Goal: Use online tool/utility: Utilize a website feature to perform a specific function

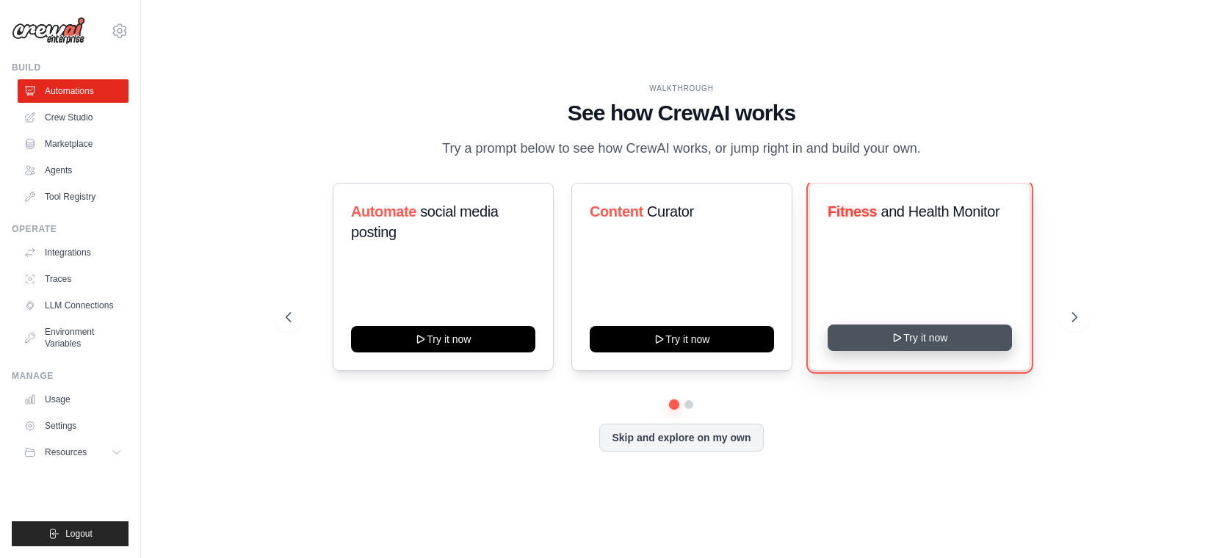
click at [906, 337] on button "Try it now" at bounding box center [920, 338] width 184 height 26
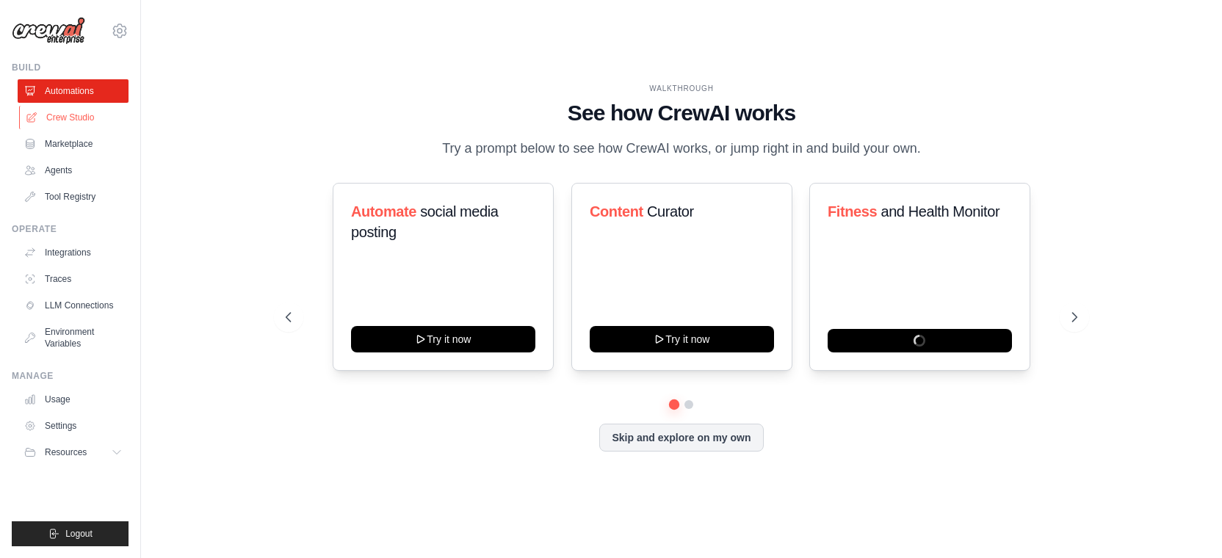
click at [77, 115] on link "Crew Studio" at bounding box center [74, 118] width 111 height 24
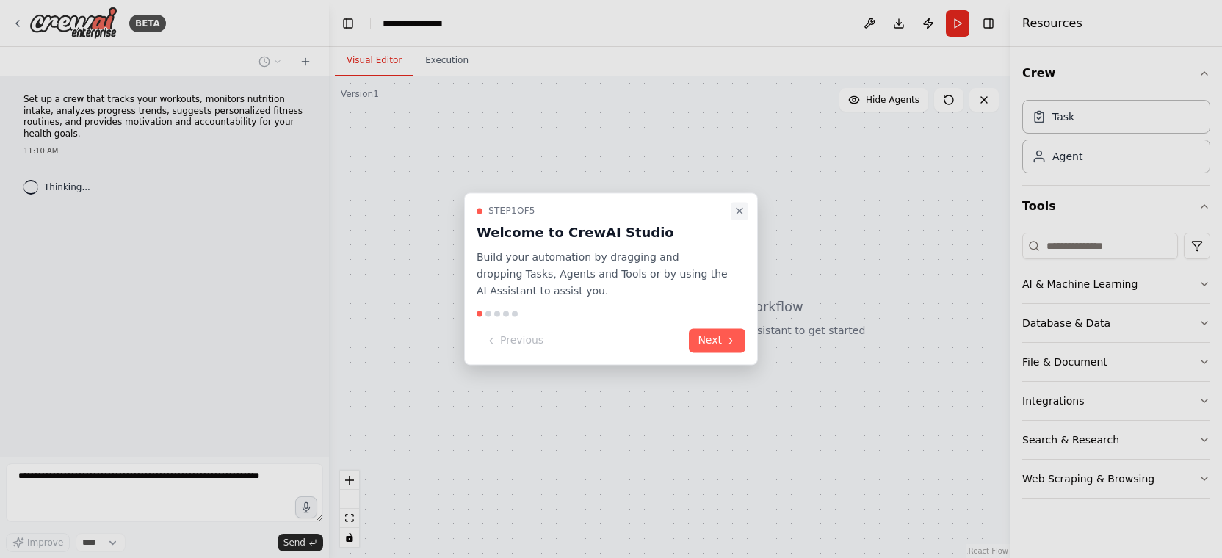
click at [740, 211] on icon "Close walkthrough" at bounding box center [740, 211] width 6 height 6
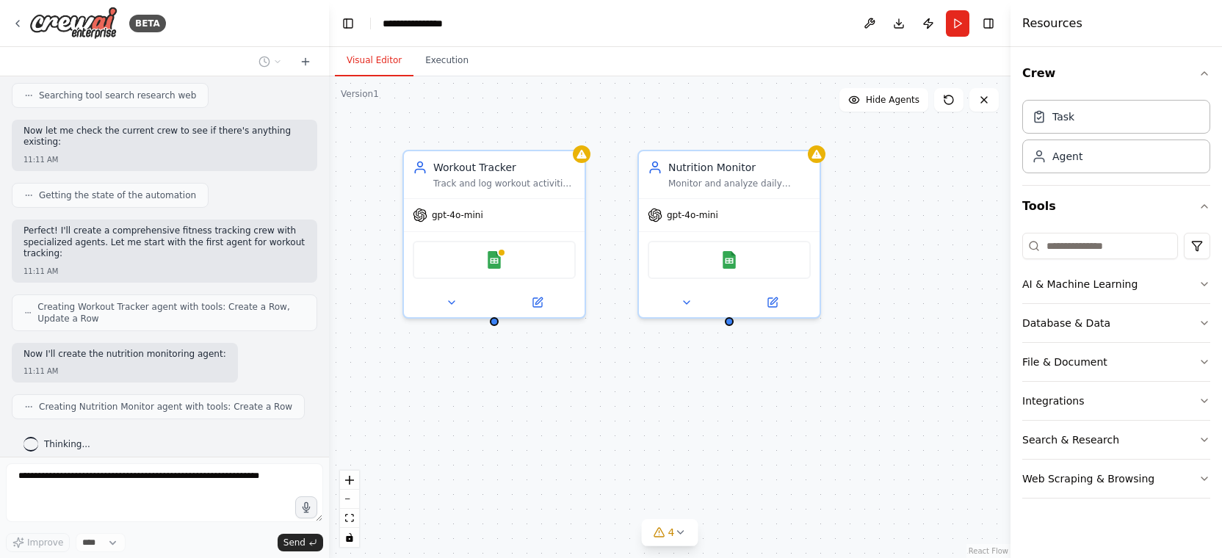
scroll to position [582, 0]
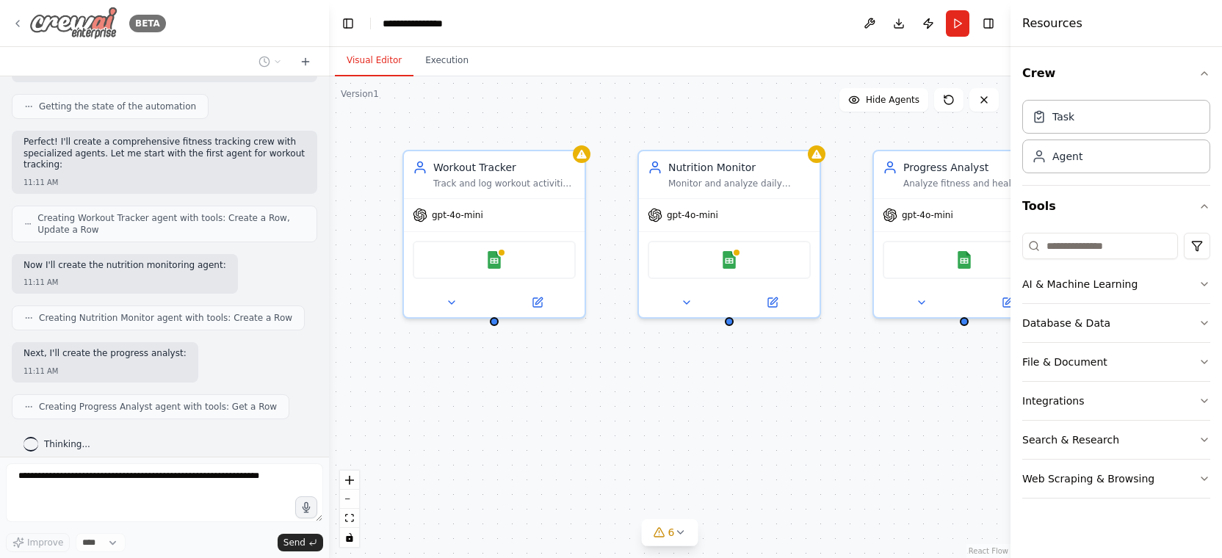
click at [18, 26] on icon at bounding box center [18, 24] width 12 height 12
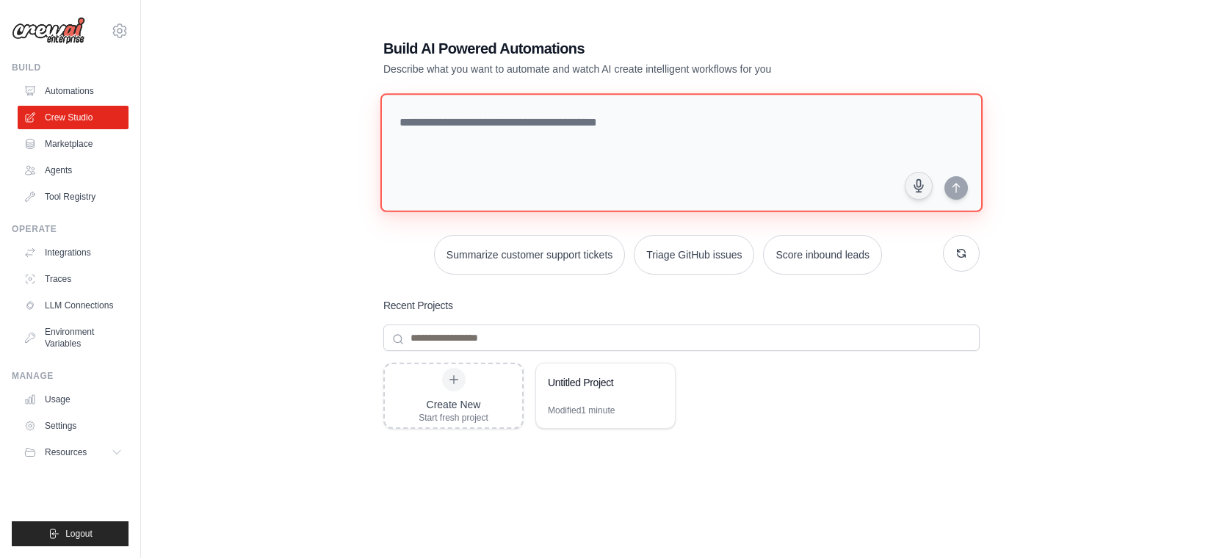
click at [418, 130] on textarea at bounding box center [682, 152] width 602 height 119
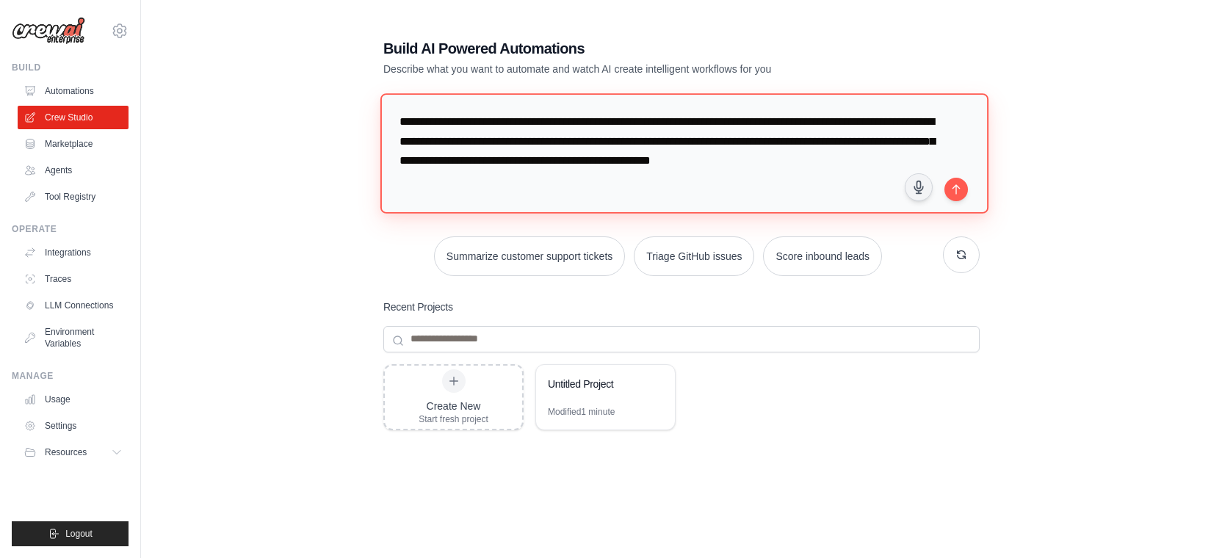
drag, startPoint x: 901, startPoint y: 160, endPoint x: 690, endPoint y: 164, distance: 211.6
click at [690, 164] on textarea "**********" at bounding box center [685, 153] width 608 height 120
drag, startPoint x: 644, startPoint y: 186, endPoint x: 612, endPoint y: 161, distance: 40.8
click at [612, 161] on textarea "**********" at bounding box center [685, 153] width 608 height 120
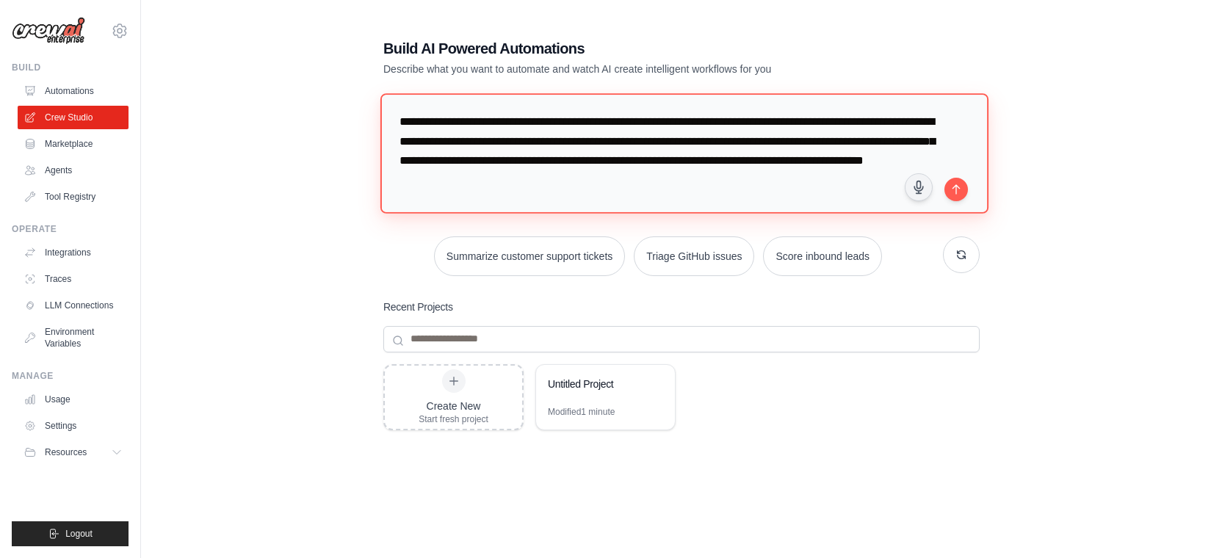
drag, startPoint x: 646, startPoint y: 179, endPoint x: 684, endPoint y: 167, distance: 39.3
click at [684, 167] on textarea "**********" at bounding box center [685, 153] width 608 height 120
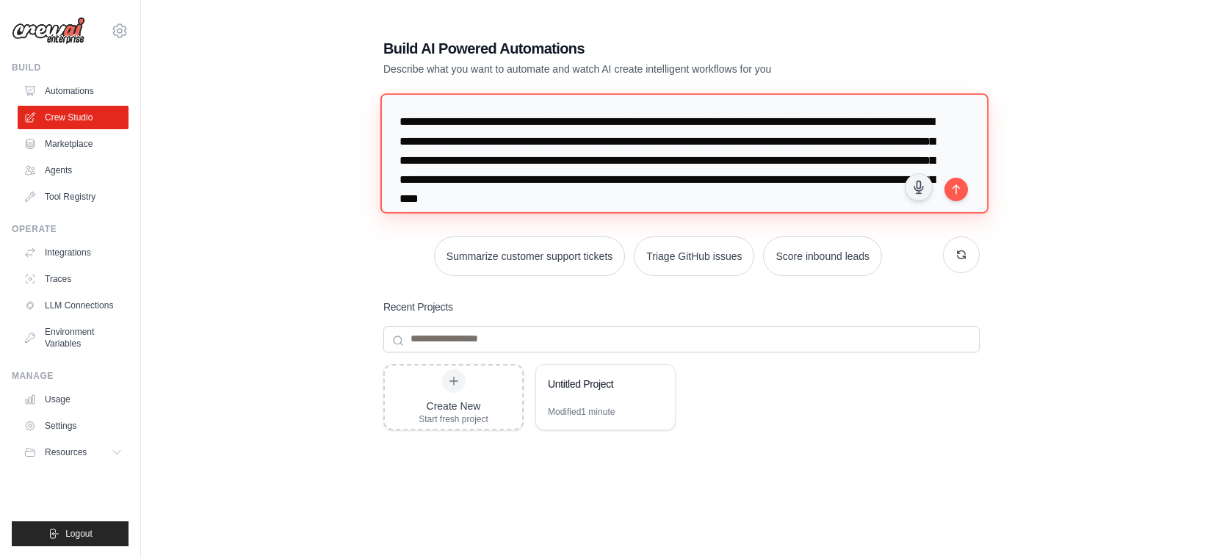
scroll to position [46, 0]
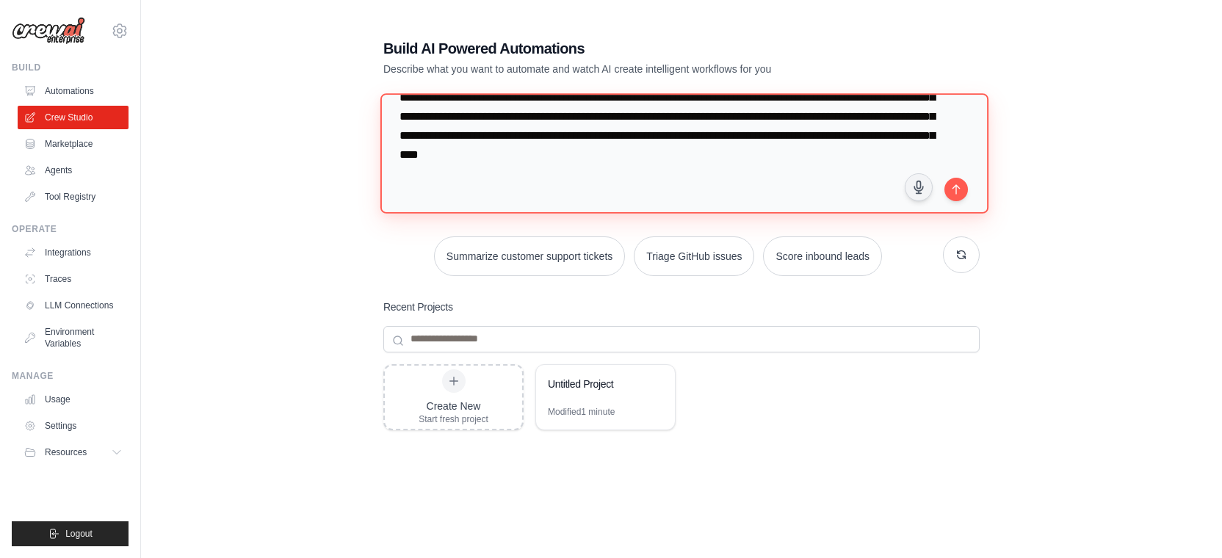
drag, startPoint x: 613, startPoint y: 200, endPoint x: 874, endPoint y: 158, distance: 264.1
click at [874, 158] on textarea "**********" at bounding box center [685, 153] width 608 height 120
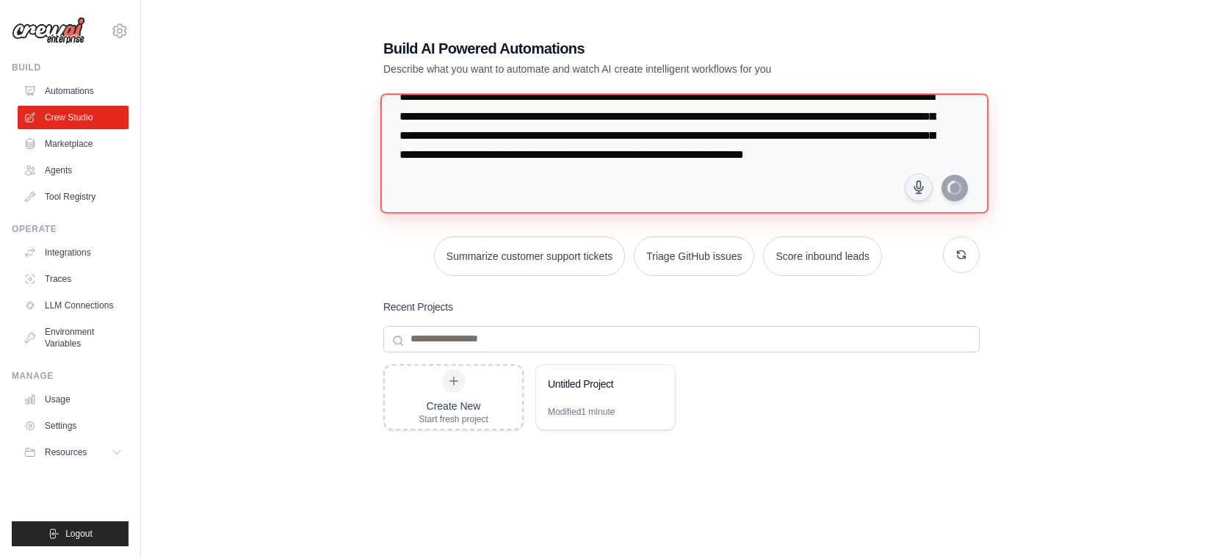
type textarea "**********"
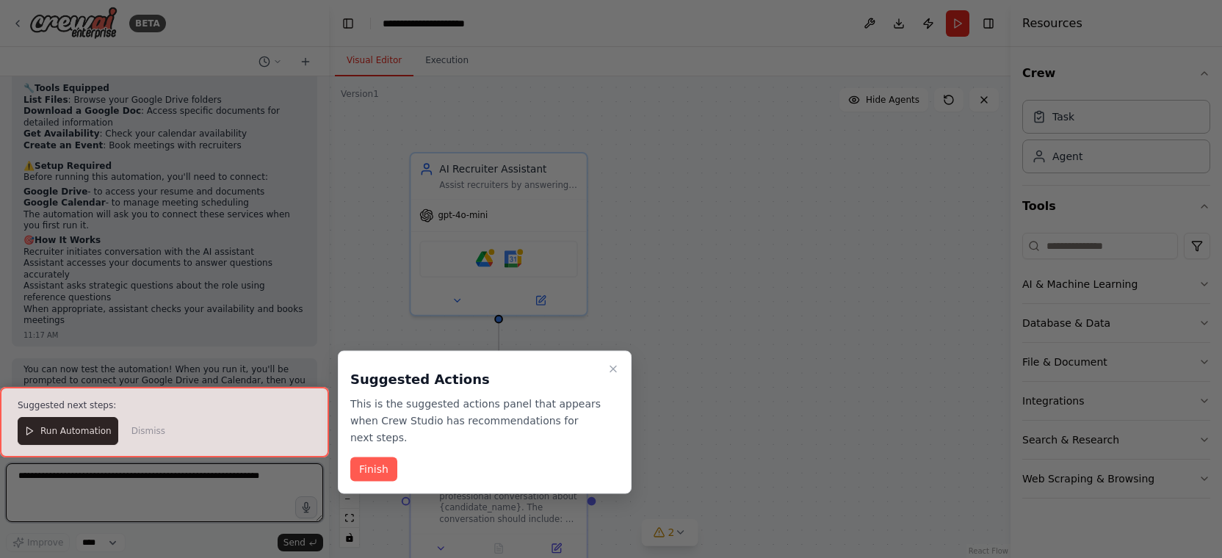
scroll to position [1377, 0]
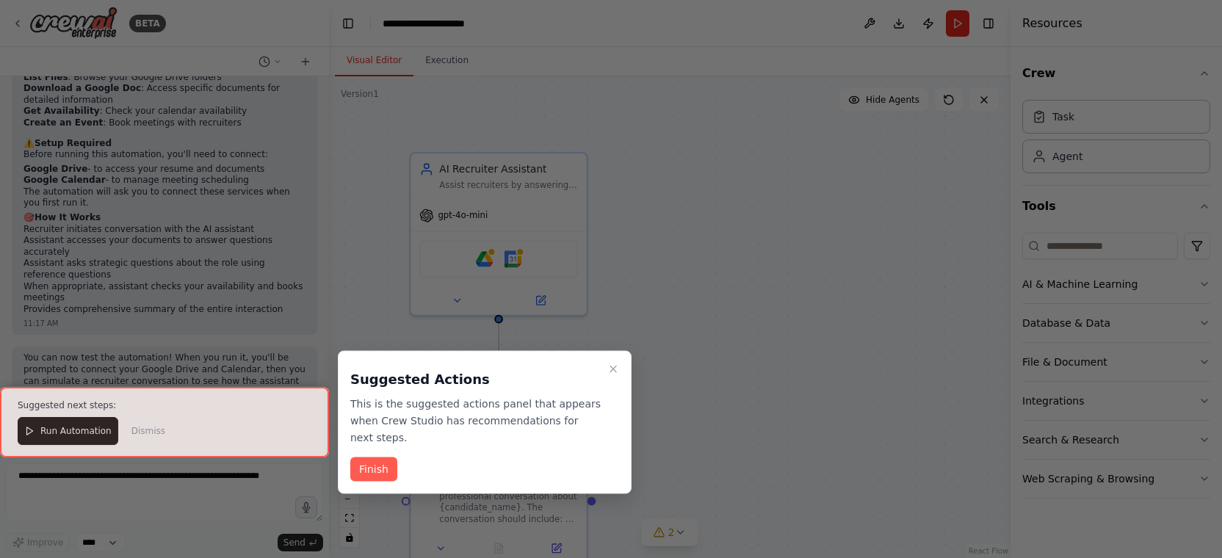
click at [530, 382] on h3 "Suggested Actions" at bounding box center [475, 379] width 251 height 21
click at [368, 470] on button "Finish" at bounding box center [373, 470] width 47 height 24
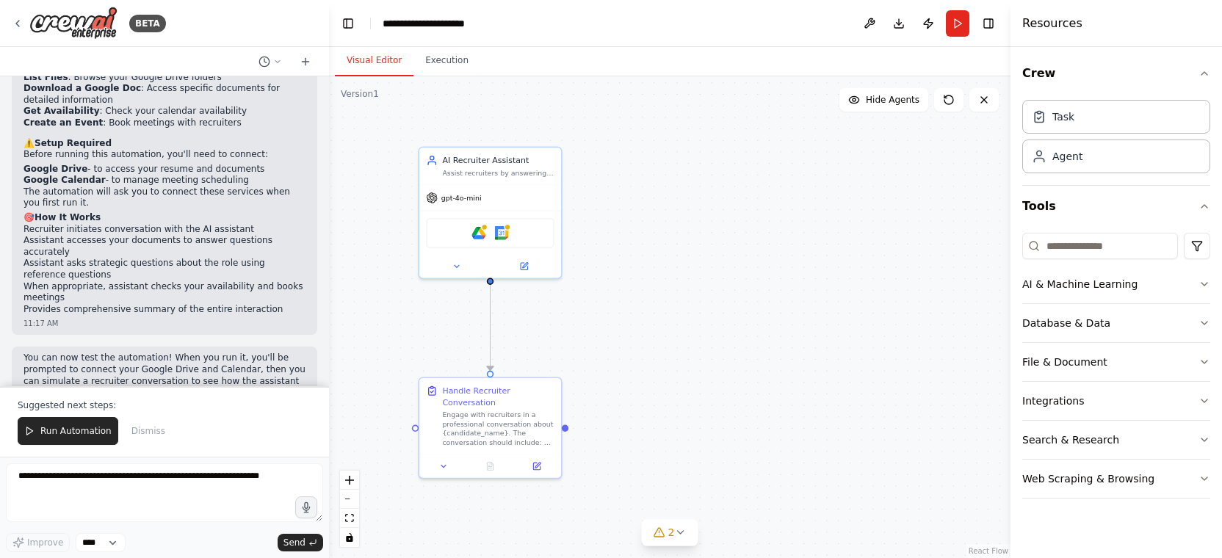
drag, startPoint x: 684, startPoint y: 394, endPoint x: 647, endPoint y: 350, distance: 57.4
click at [647, 350] on div ".deletable-edge-delete-btn { width: 20px; height: 20px; border: 0px solid #ffff…" at bounding box center [670, 317] width 682 height 482
click at [479, 237] on img at bounding box center [479, 235] width 14 height 14
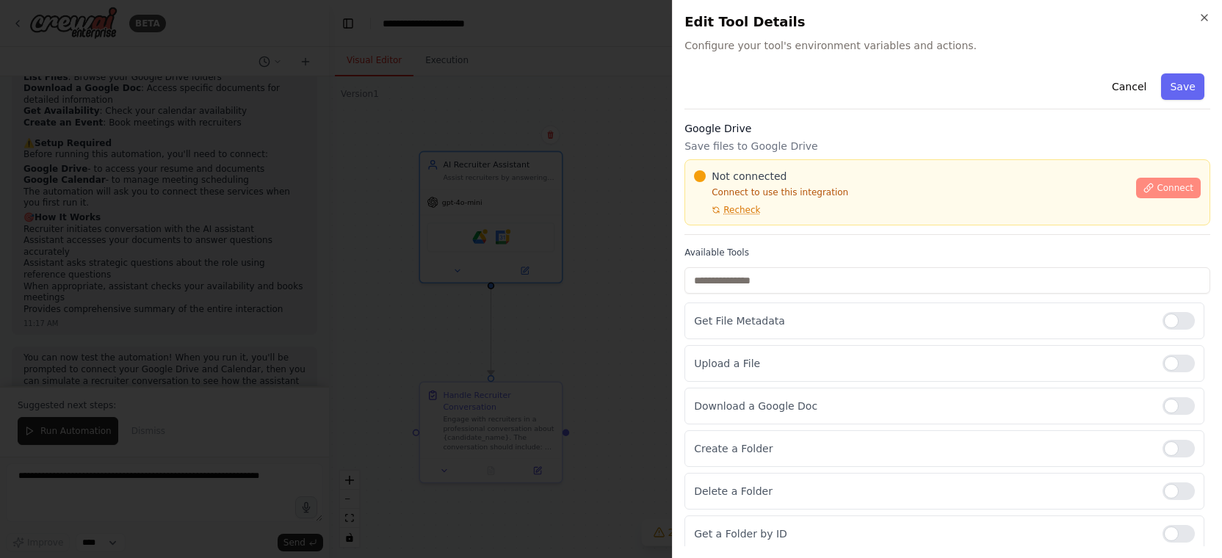
click at [1164, 190] on span "Connect" at bounding box center [1175, 188] width 37 height 12
click at [750, 156] on div "Google Drive Save files to Google Drive Not connected Connect to use this integ…" at bounding box center [948, 178] width 526 height 114
click at [756, 154] on div "Google Drive Save files to Google Drive Not connected Connect to use this integ…" at bounding box center [948, 178] width 526 height 114
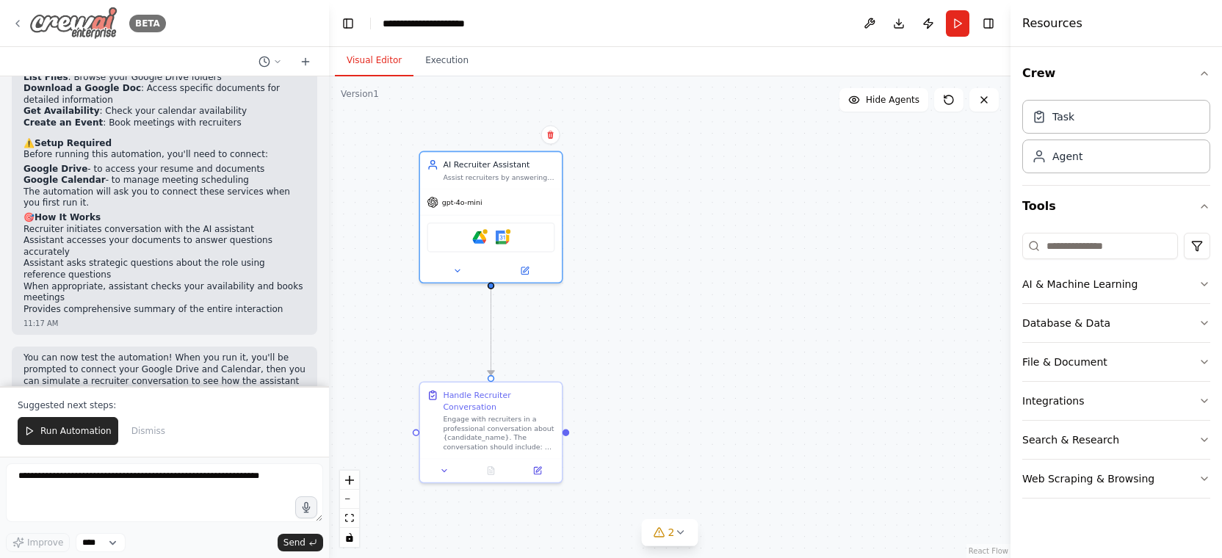
click at [78, 26] on img at bounding box center [73, 23] width 88 height 33
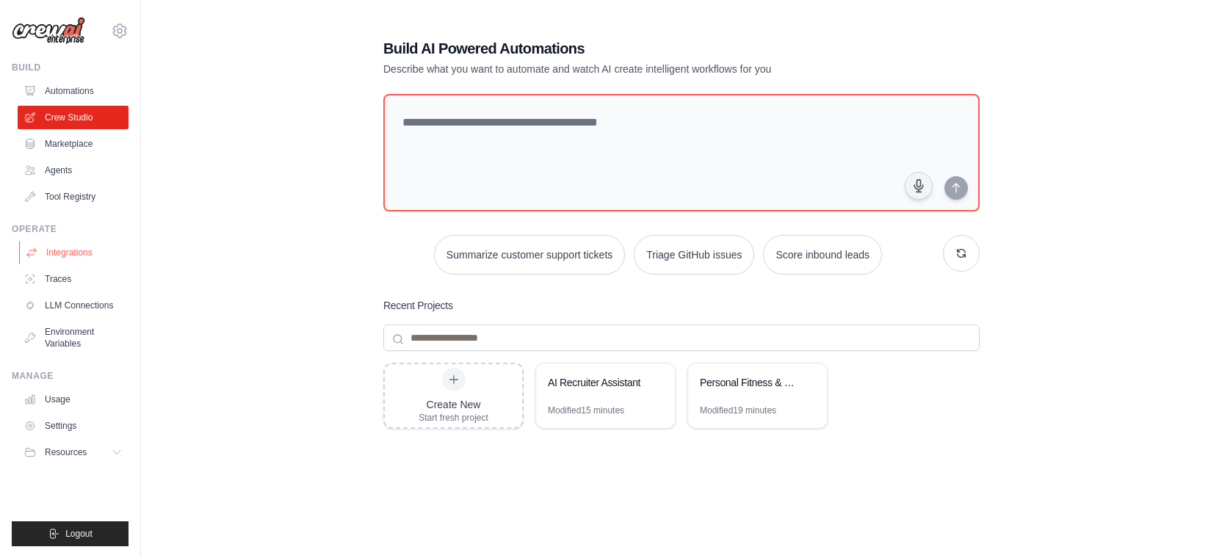
click at [64, 256] on link "Integrations" at bounding box center [74, 253] width 111 height 24
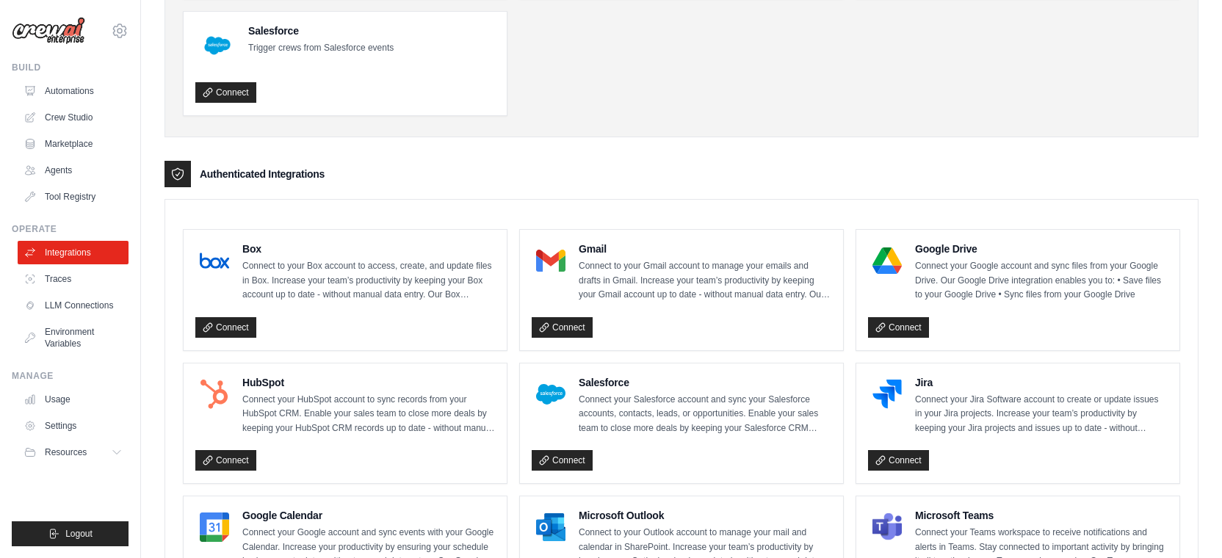
scroll to position [273, 0]
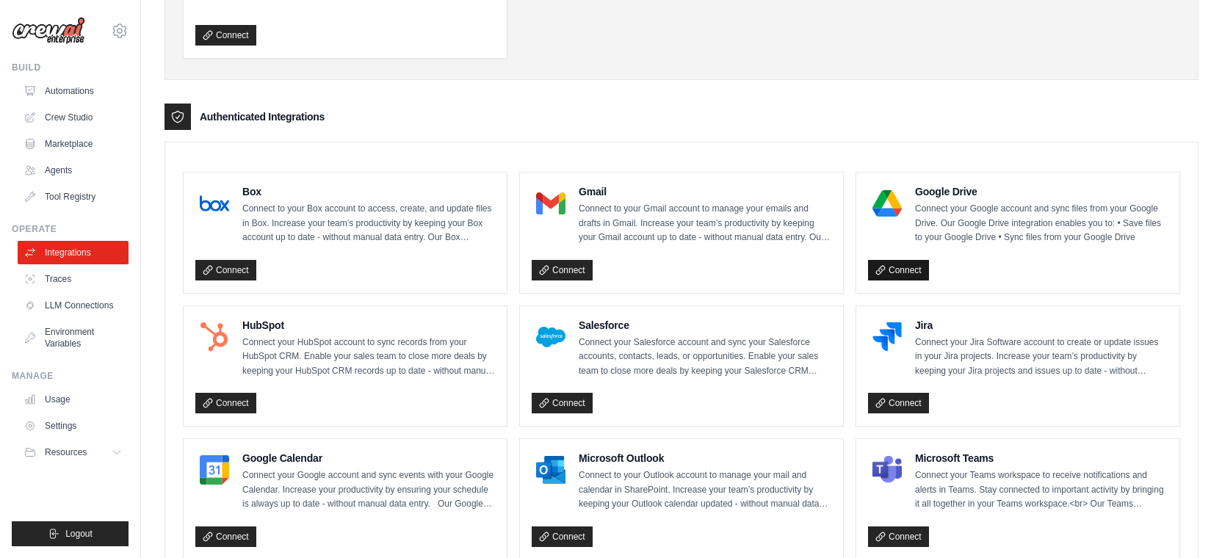
click at [910, 267] on link "Connect" at bounding box center [898, 270] width 61 height 21
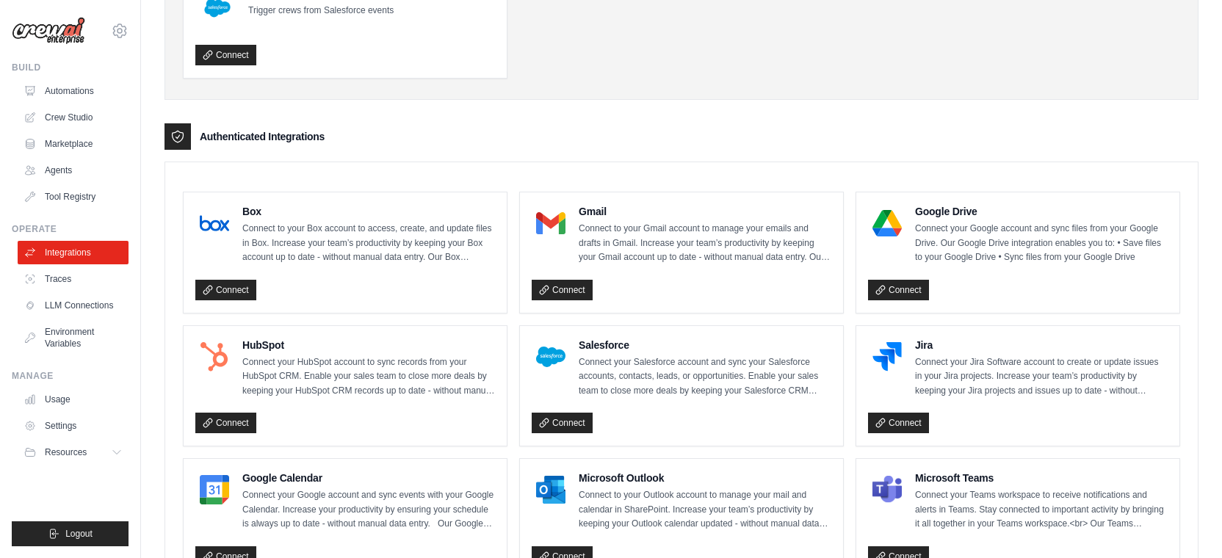
scroll to position [253, 0]
click at [84, 116] on link "Crew Studio" at bounding box center [74, 118] width 111 height 24
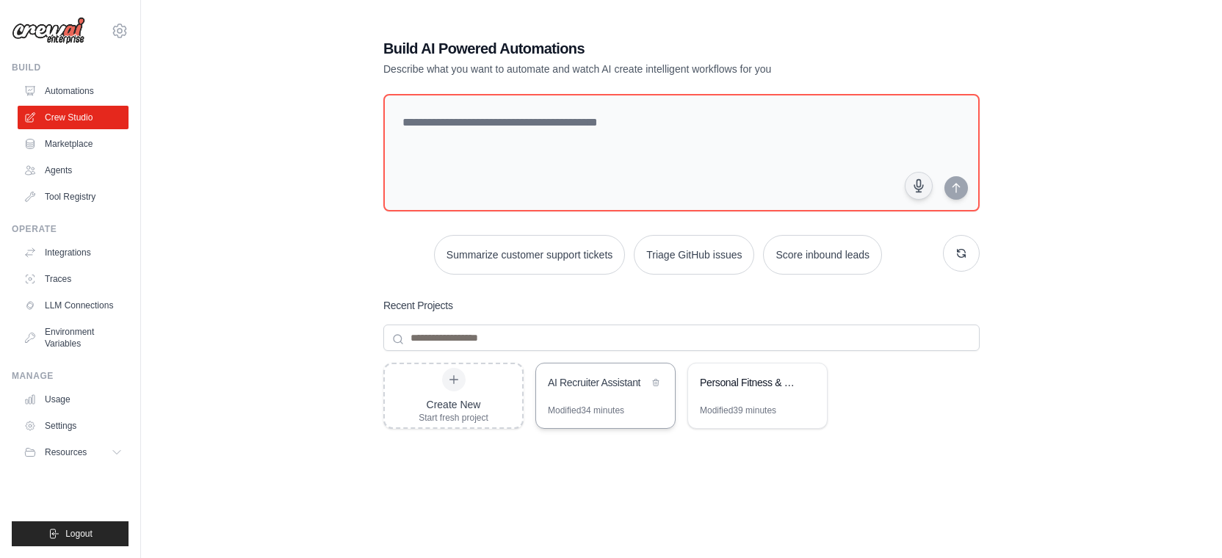
click at [600, 398] on div "AI Recruiter Assistant" at bounding box center [605, 384] width 139 height 41
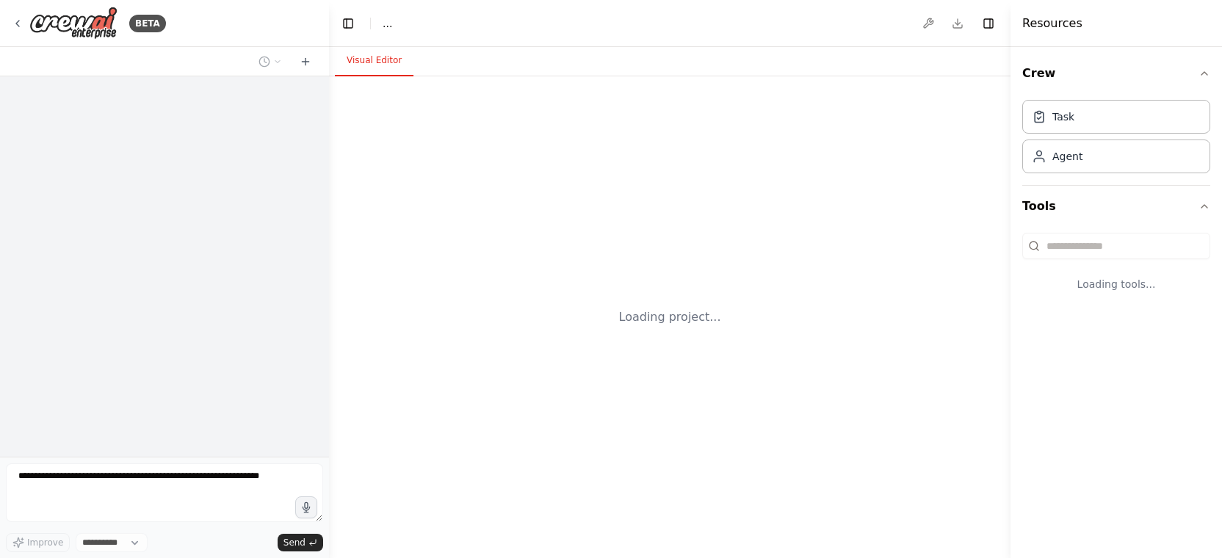
select select "****"
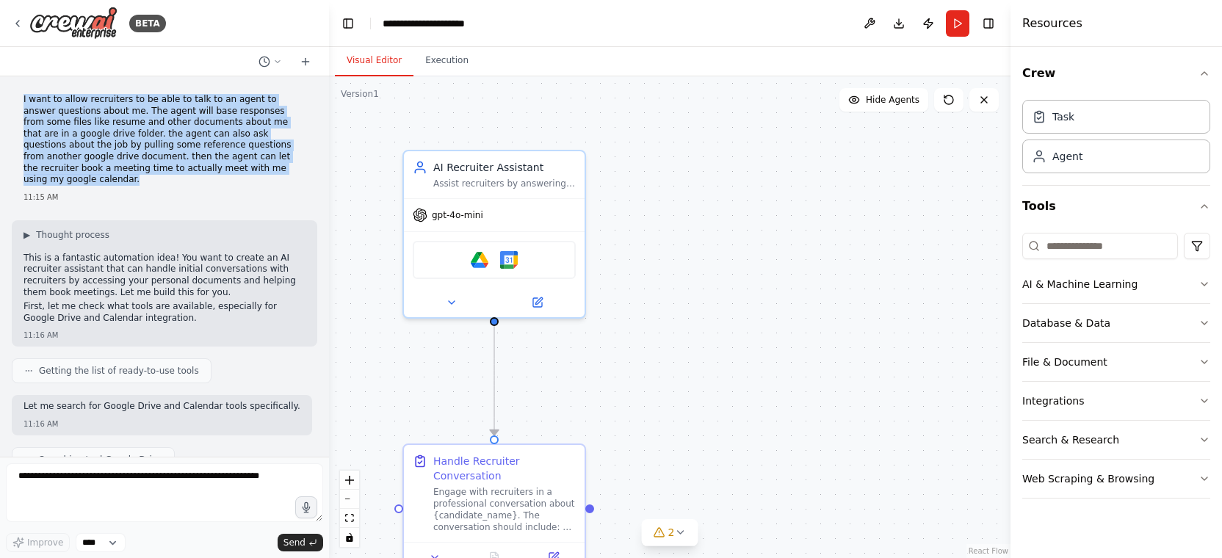
drag, startPoint x: 21, startPoint y: 95, endPoint x: 265, endPoint y: 173, distance: 256.7
click at [265, 173] on div "I want to allow recruiters to be able to talk to an agent to answer questions a…" at bounding box center [165, 148] width 306 height 120
copy p "I want to allow recruiters to be able to talk to an agent to answer questions a…"
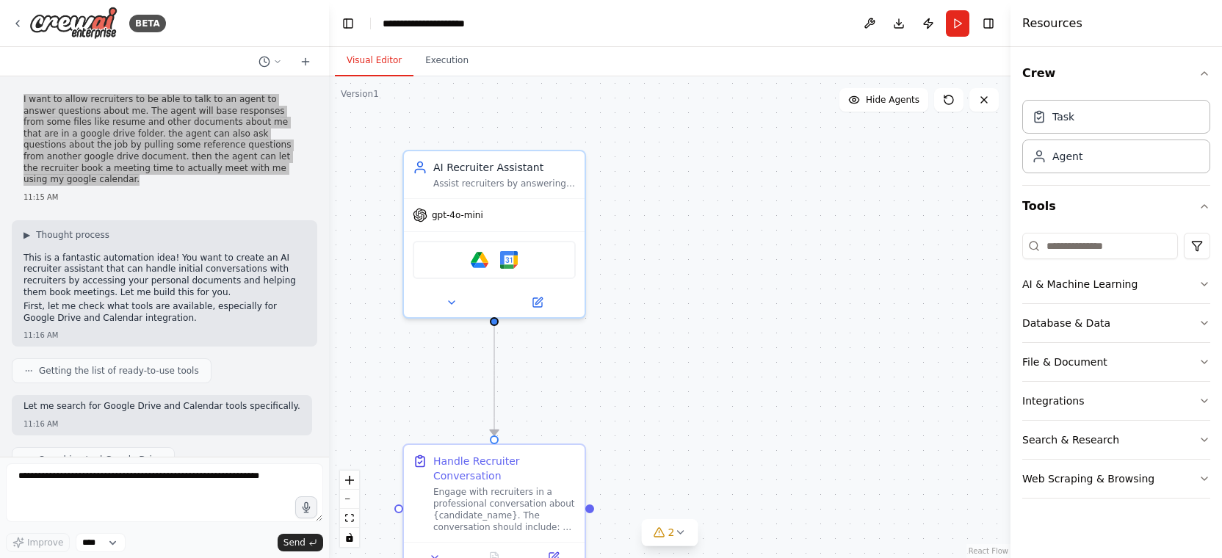
scroll to position [1307, 0]
